Goal: Task Accomplishment & Management: Manage account settings

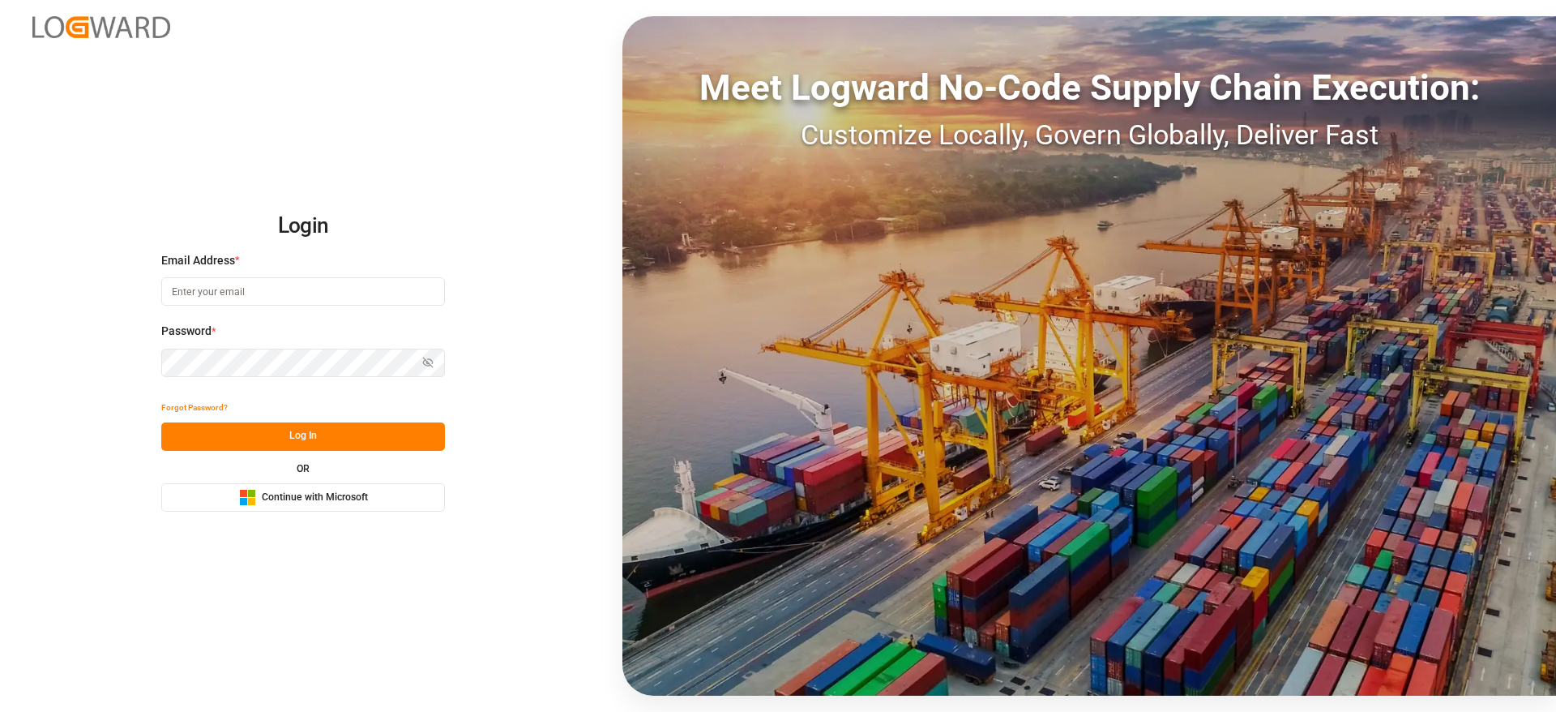
click at [368, 502] on button "Microsoft Logo Continue with Microsoft" at bounding box center [303, 497] width 284 height 28
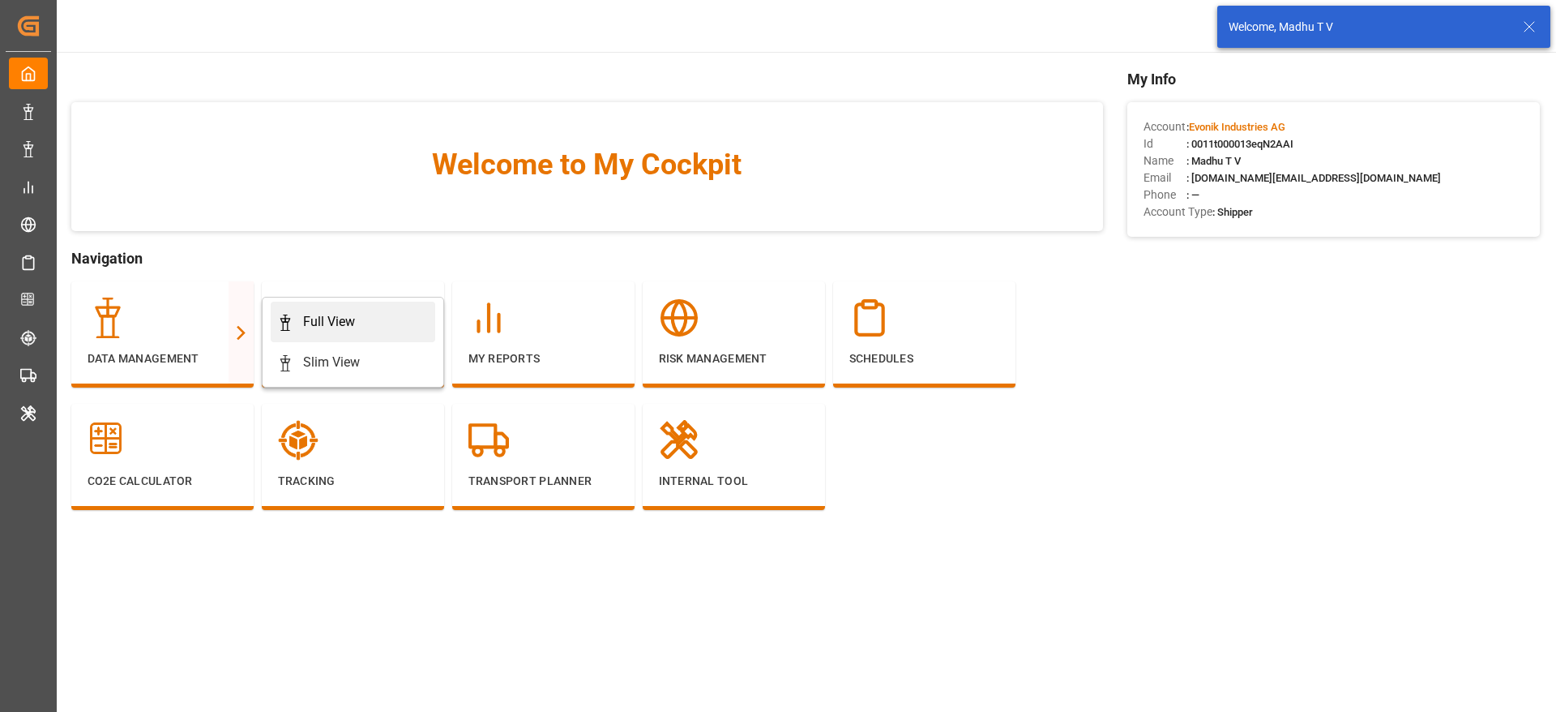
click at [374, 314] on div "Full View" at bounding box center [353, 321] width 152 height 19
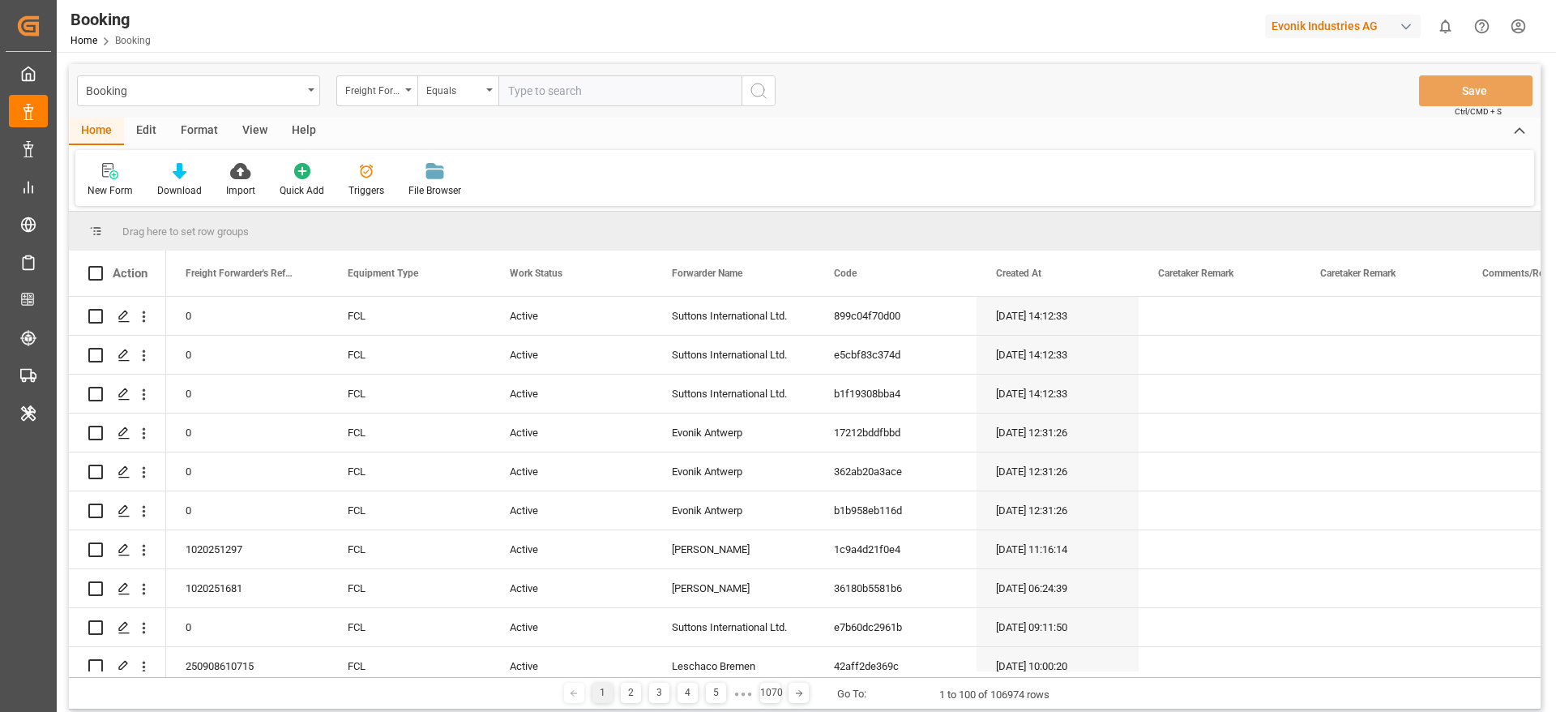
click at [198, 127] on div "Format" at bounding box center [200, 132] width 62 height 28
click at [109, 184] on div "Filter Rows" at bounding box center [112, 190] width 48 height 15
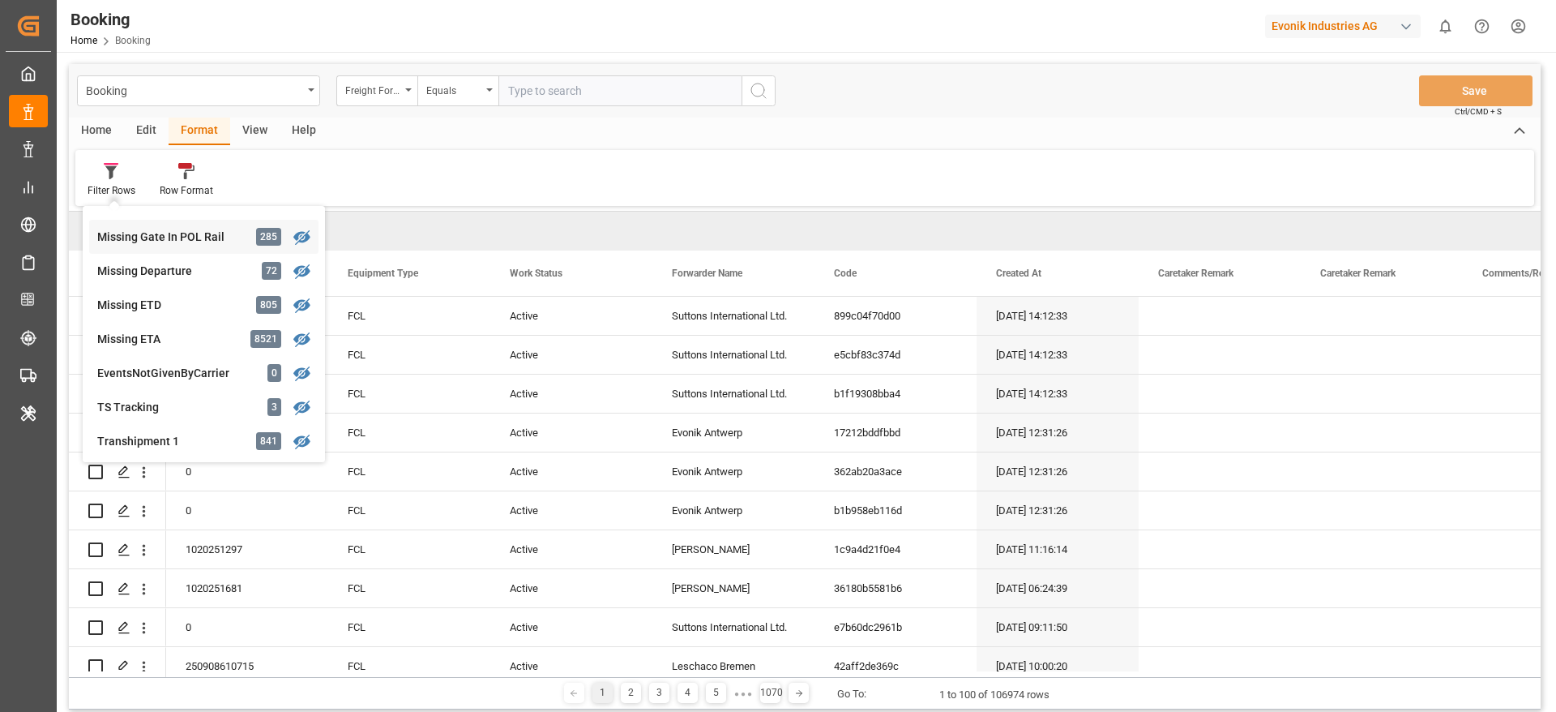
scroll to position [365, 0]
click at [162, 411] on div "Transhipment 1" at bounding box center [168, 409] width 142 height 17
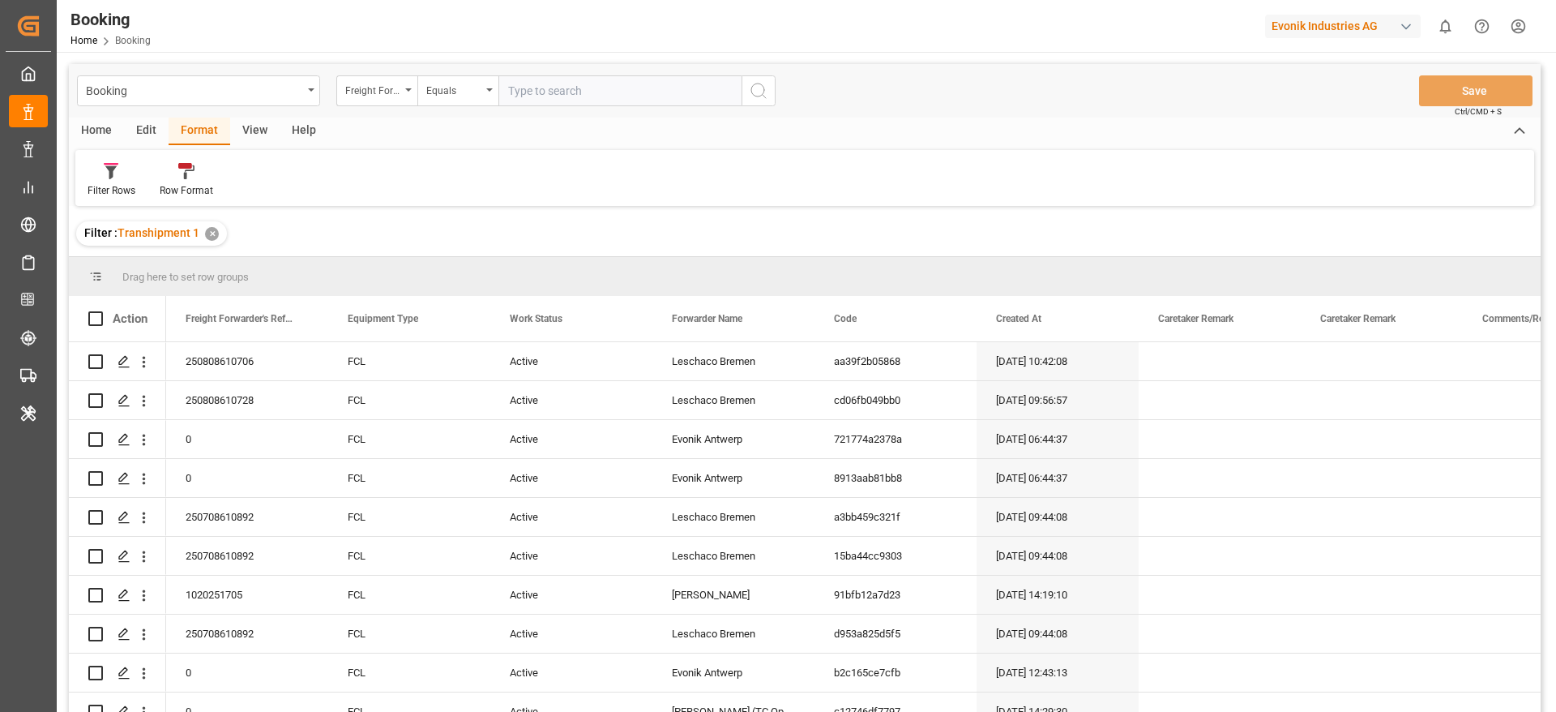
drag, startPoint x: 250, startPoint y: 128, endPoint x: 217, endPoint y: 160, distance: 45.8
click at [250, 127] on div "View" at bounding box center [254, 132] width 49 height 28
click at [109, 184] on div "Default" at bounding box center [104, 190] width 32 height 15
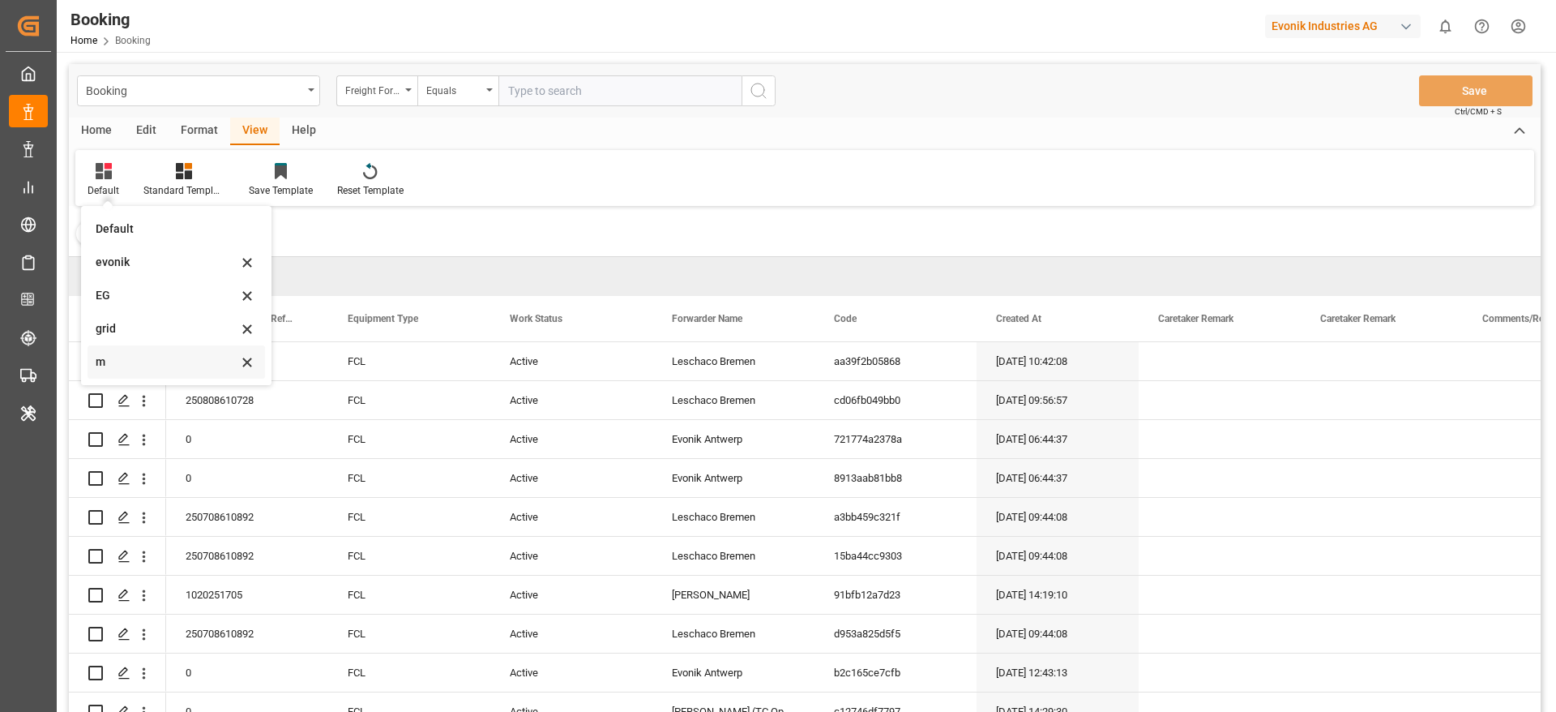
click at [140, 365] on div "m" at bounding box center [167, 361] width 142 height 17
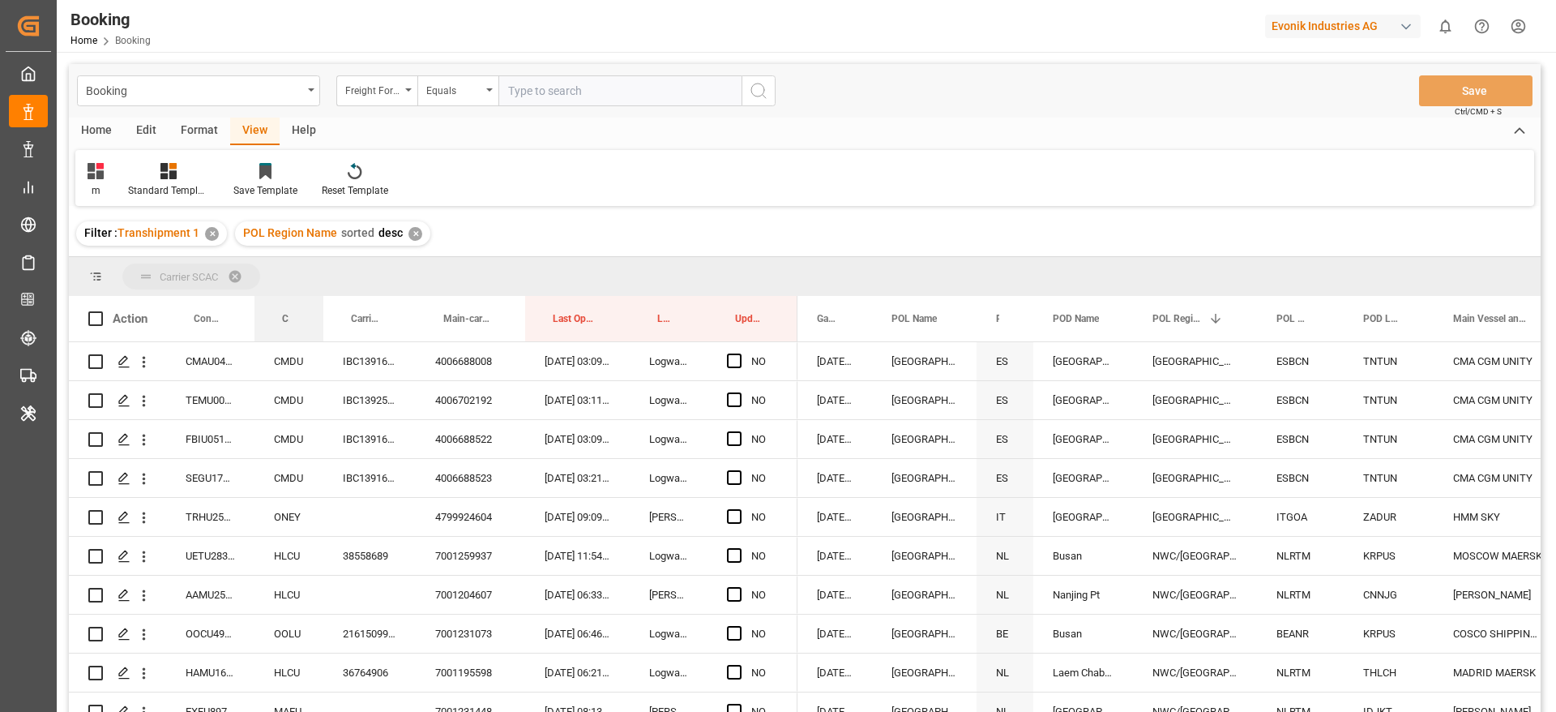
drag, startPoint x: 287, startPoint y: 310, endPoint x: 307, endPoint y: 261, distance: 52.7
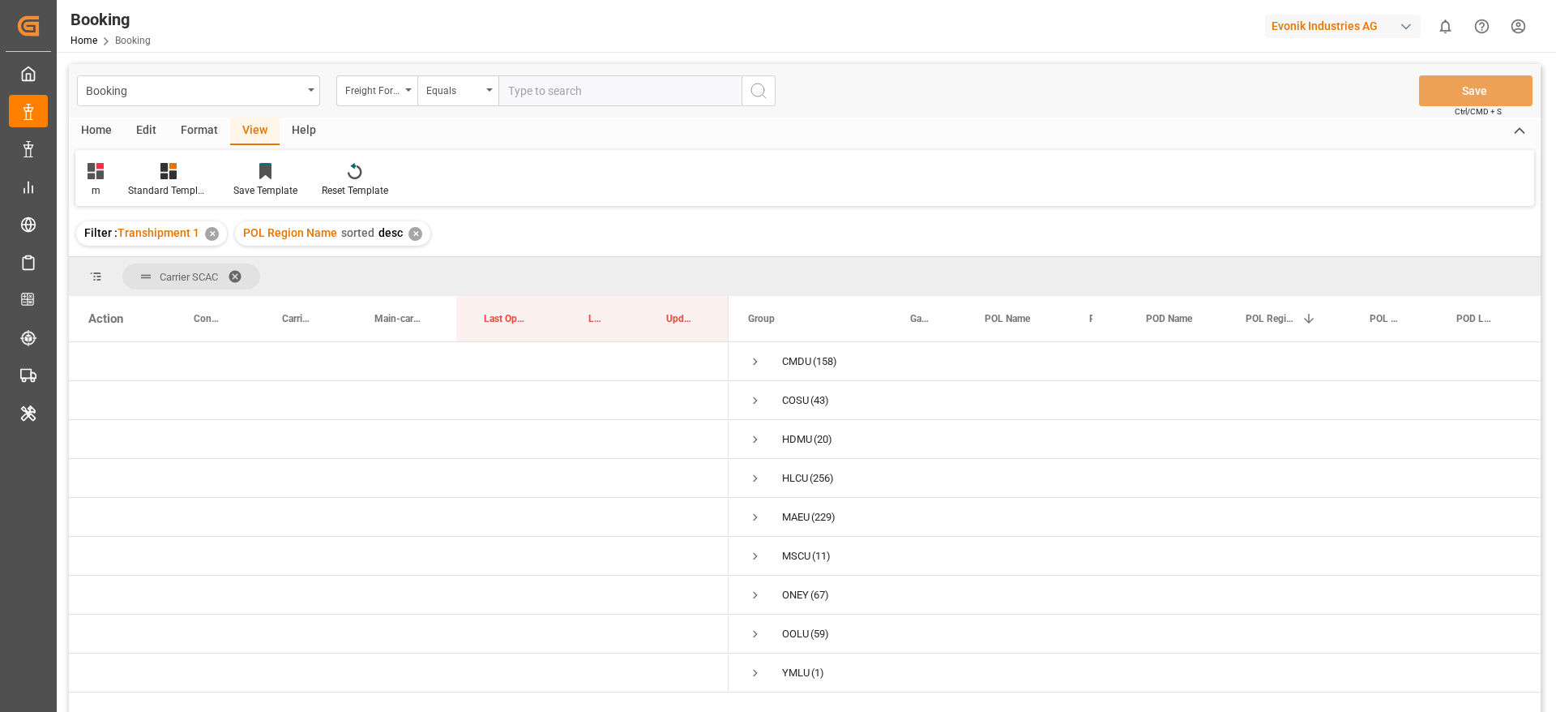
click at [1294, 30] on div "Evonik Industries AG" at bounding box center [1343, 27] width 156 height 24
type input "arch"
click at [1333, 107] on span "Archroma LATAM" at bounding box center [1302, 102] width 89 height 17
